Goal: Check status: Check status

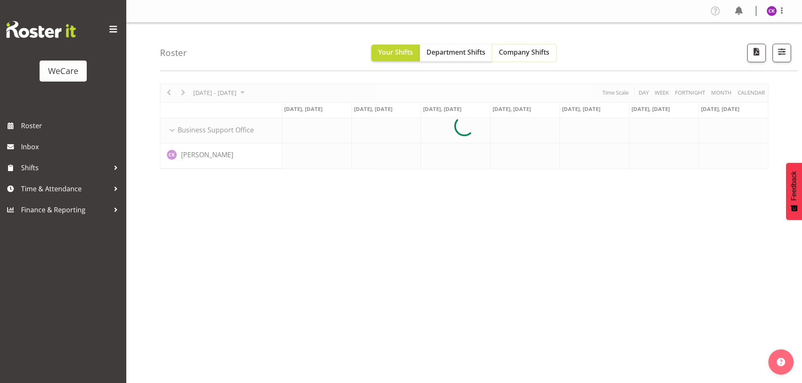
click at [532, 56] on span "Company Shifts" at bounding box center [524, 52] width 51 height 9
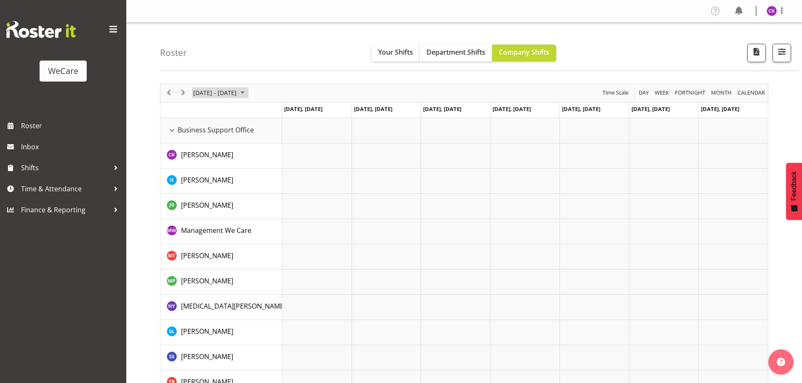
click at [230, 96] on span "[DATE] - [DATE]" at bounding box center [214, 93] width 45 height 11
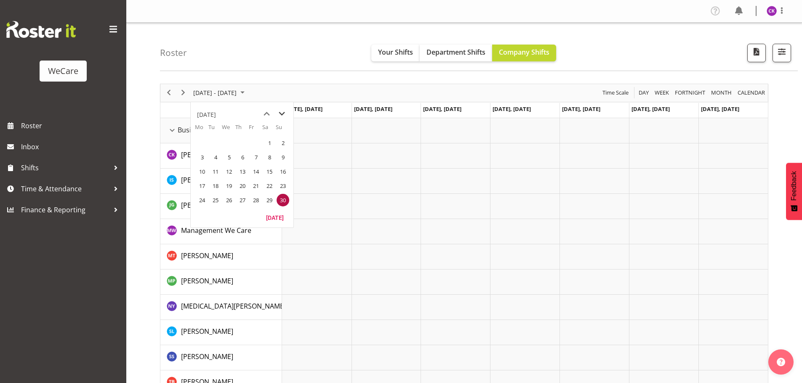
click at [282, 114] on span "next month" at bounding box center [281, 114] width 15 height 15
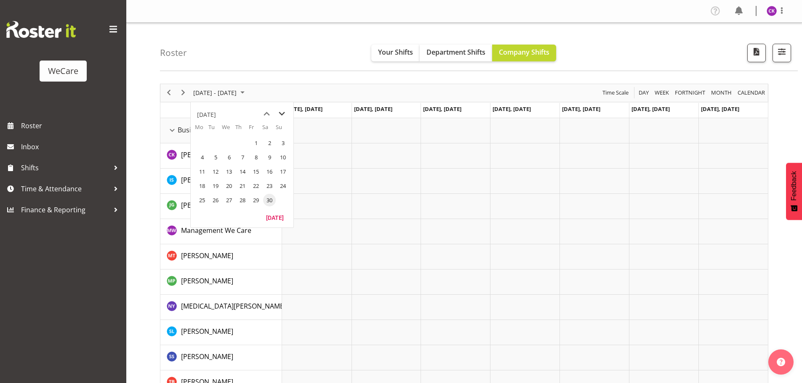
click at [282, 114] on span "next month" at bounding box center [281, 114] width 15 height 15
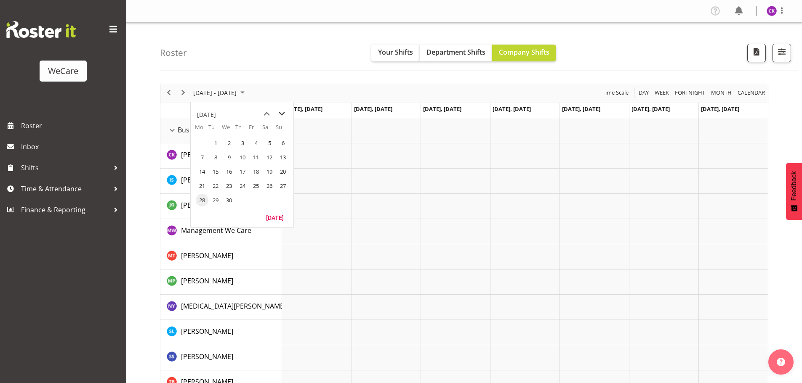
click at [282, 114] on span "next month" at bounding box center [281, 114] width 15 height 15
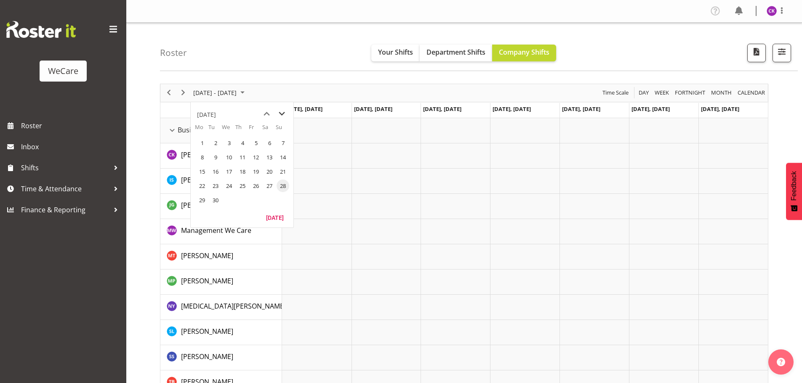
click at [282, 114] on span "next month" at bounding box center [281, 114] width 15 height 15
click at [204, 153] on span "6" at bounding box center [202, 157] width 13 height 13
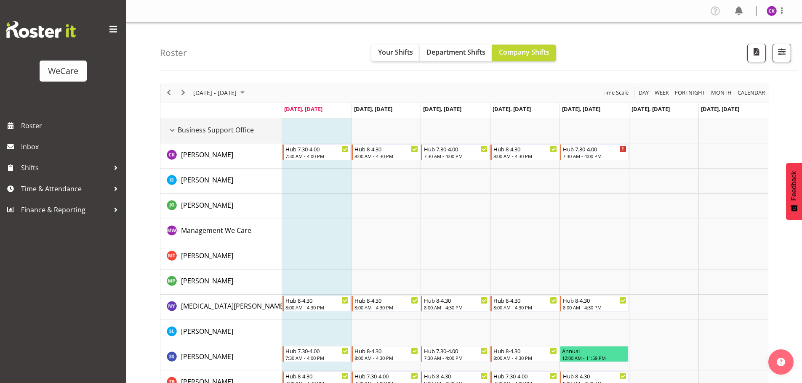
drag, startPoint x: 172, startPoint y: 126, endPoint x: 174, endPoint y: 133, distance: 7.1
click at [172, 126] on div "Business Support Office resource" at bounding box center [172, 130] width 11 height 11
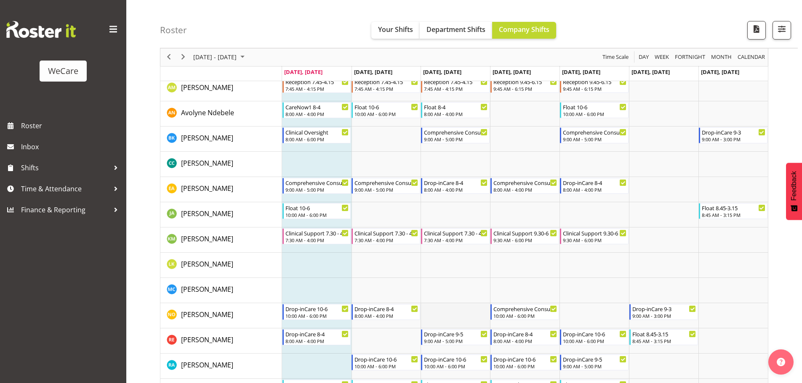
scroll to position [253, 0]
